Goal: Navigation & Orientation: Find specific page/section

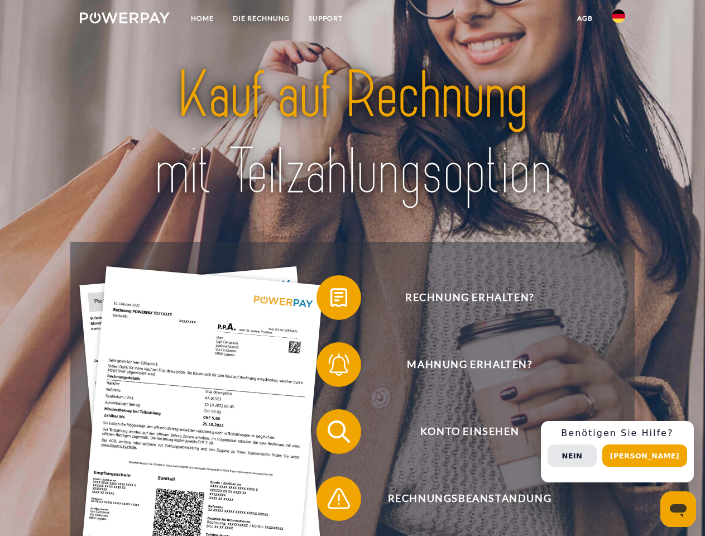
click at [124, 20] on img at bounding box center [125, 17] width 90 height 11
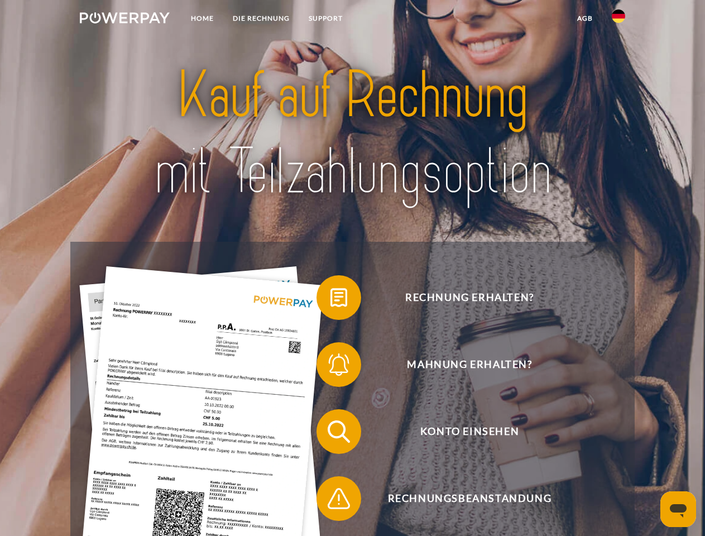
click at [618, 20] on img at bounding box center [618, 15] width 13 height 13
click at [584, 18] on link "agb" at bounding box center [584, 18] width 35 height 20
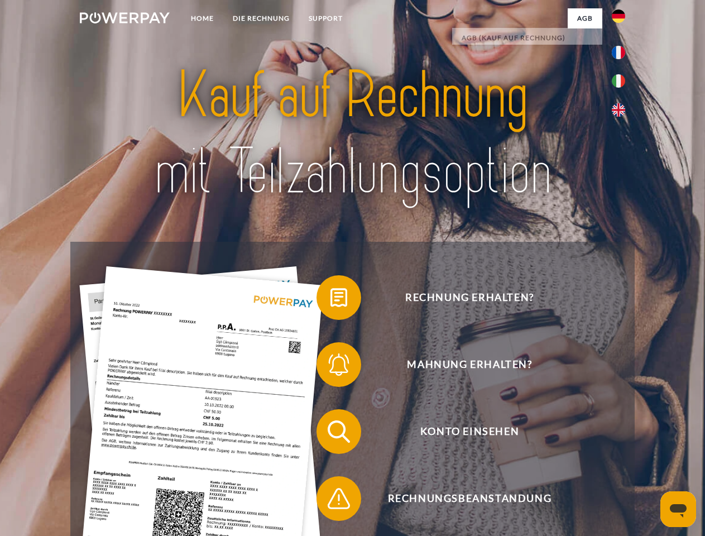
click at [330, 300] on span at bounding box center [322, 298] width 56 height 56
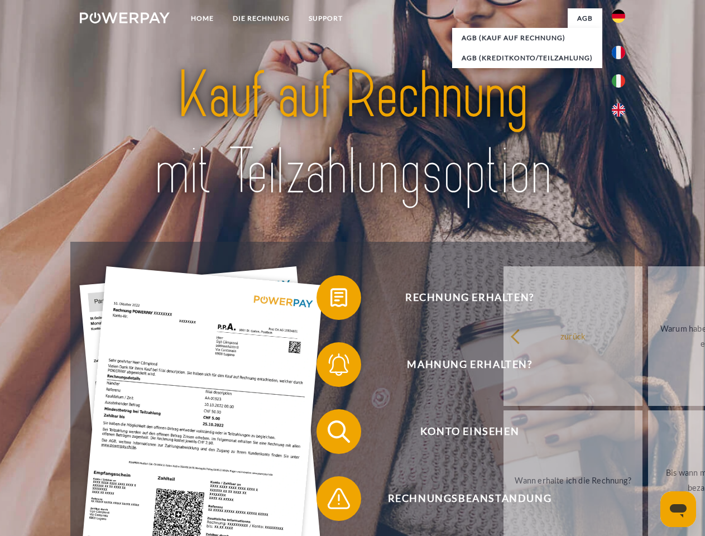
click at [503, 367] on link "zurück" at bounding box center [572, 335] width 139 height 139
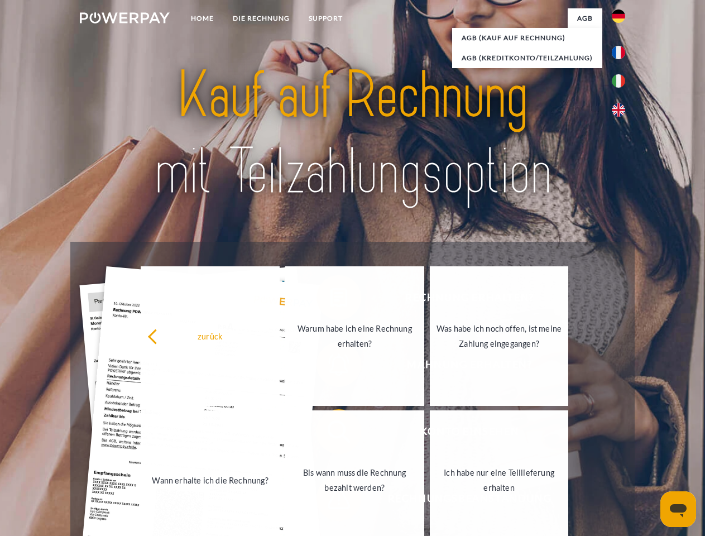
click at [330, 434] on span at bounding box center [322, 431] width 56 height 56
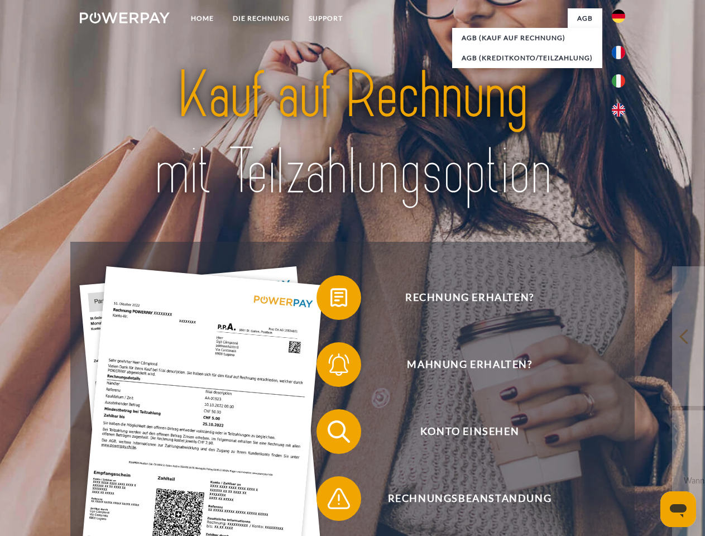
click at [330, 501] on span at bounding box center [322, 498] width 56 height 56
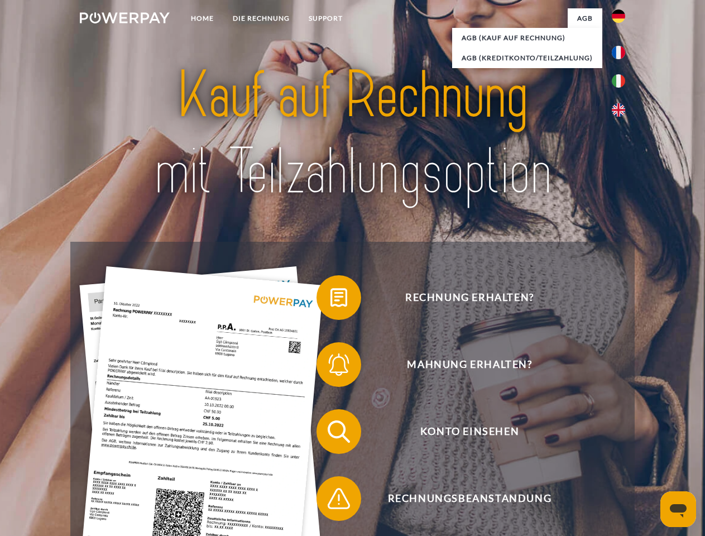
click at [621, 451] on div "Rechnung erhalten? Mahnung erhalten? Konto einsehen" at bounding box center [352, 465] width 564 height 446
click at [594, 454] on span "Konto einsehen" at bounding box center [469, 431] width 273 height 45
click at [648, 455] on header "Home DIE RECHNUNG SUPPORT" at bounding box center [352, 385] width 705 height 771
